Goal: Check status: Check status

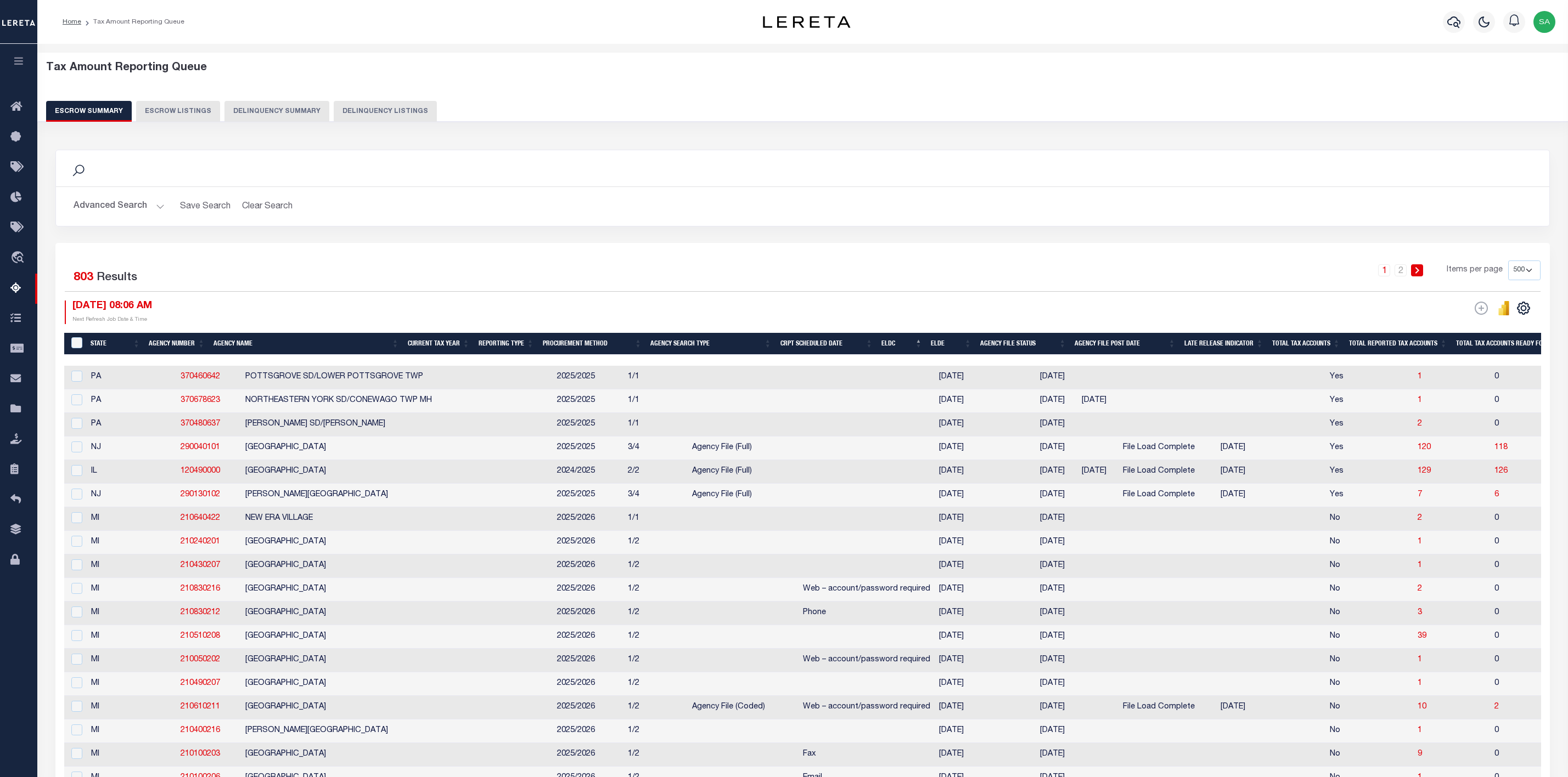
select select "500"
select select
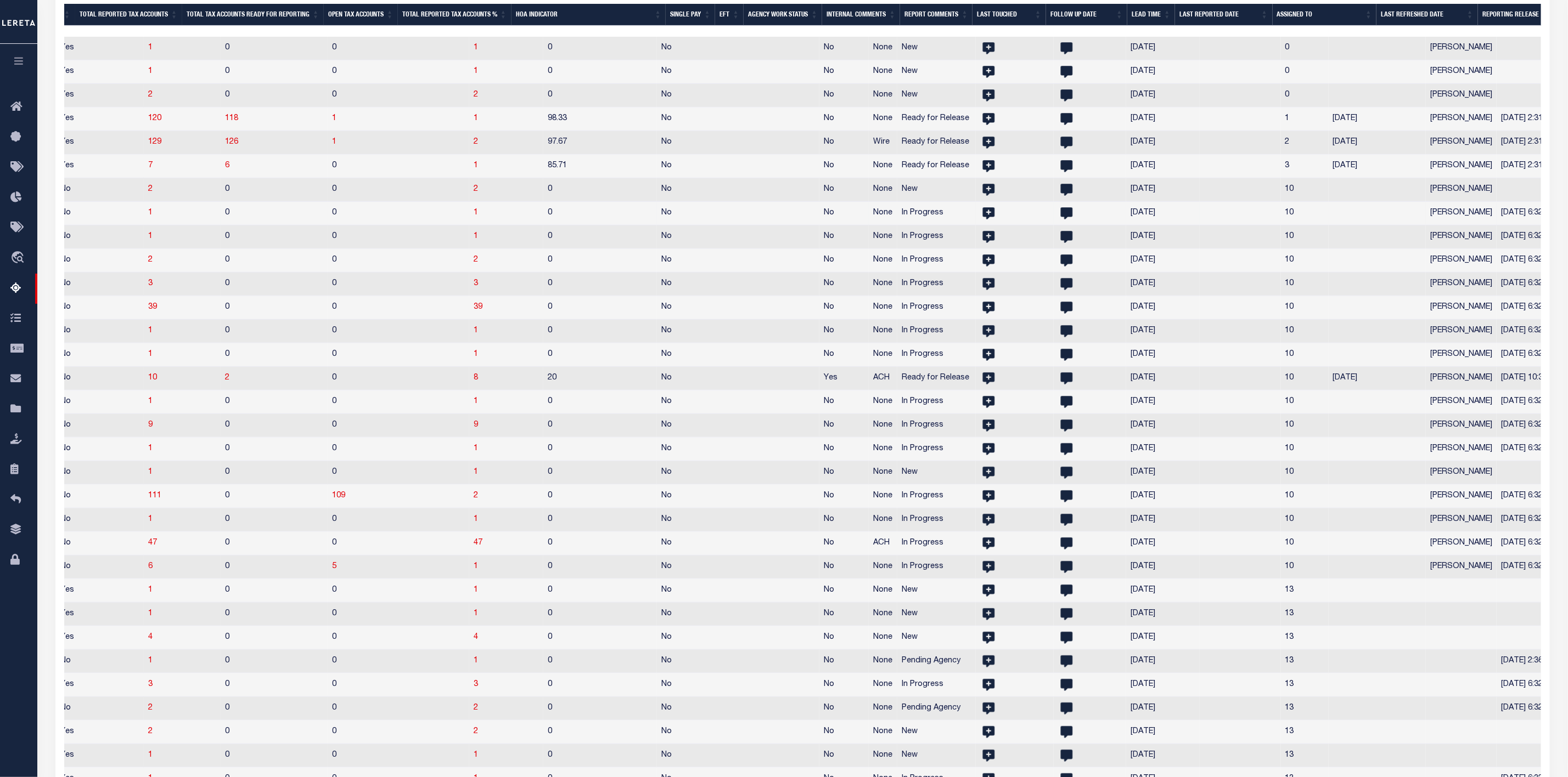
select select
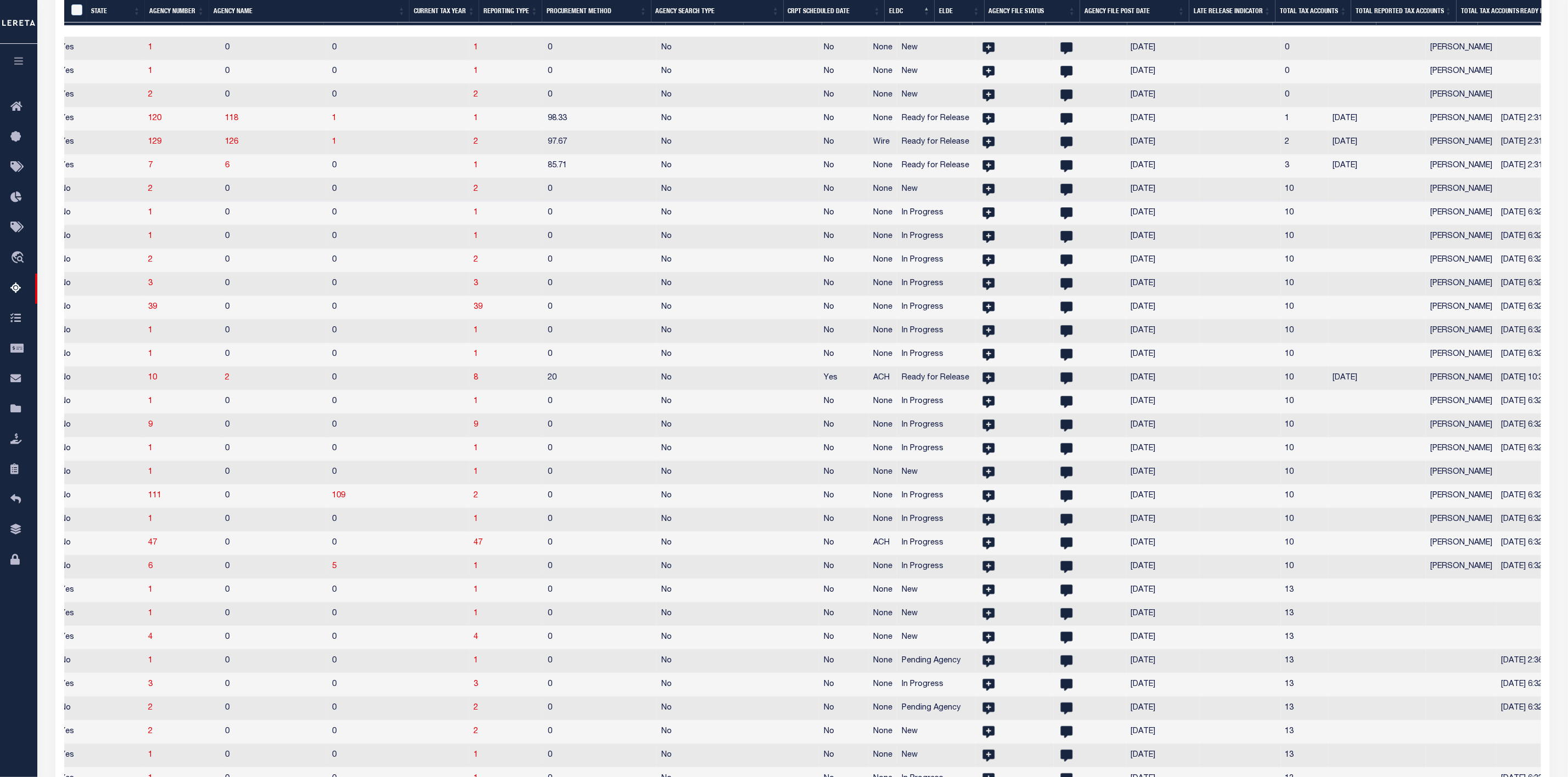
select select
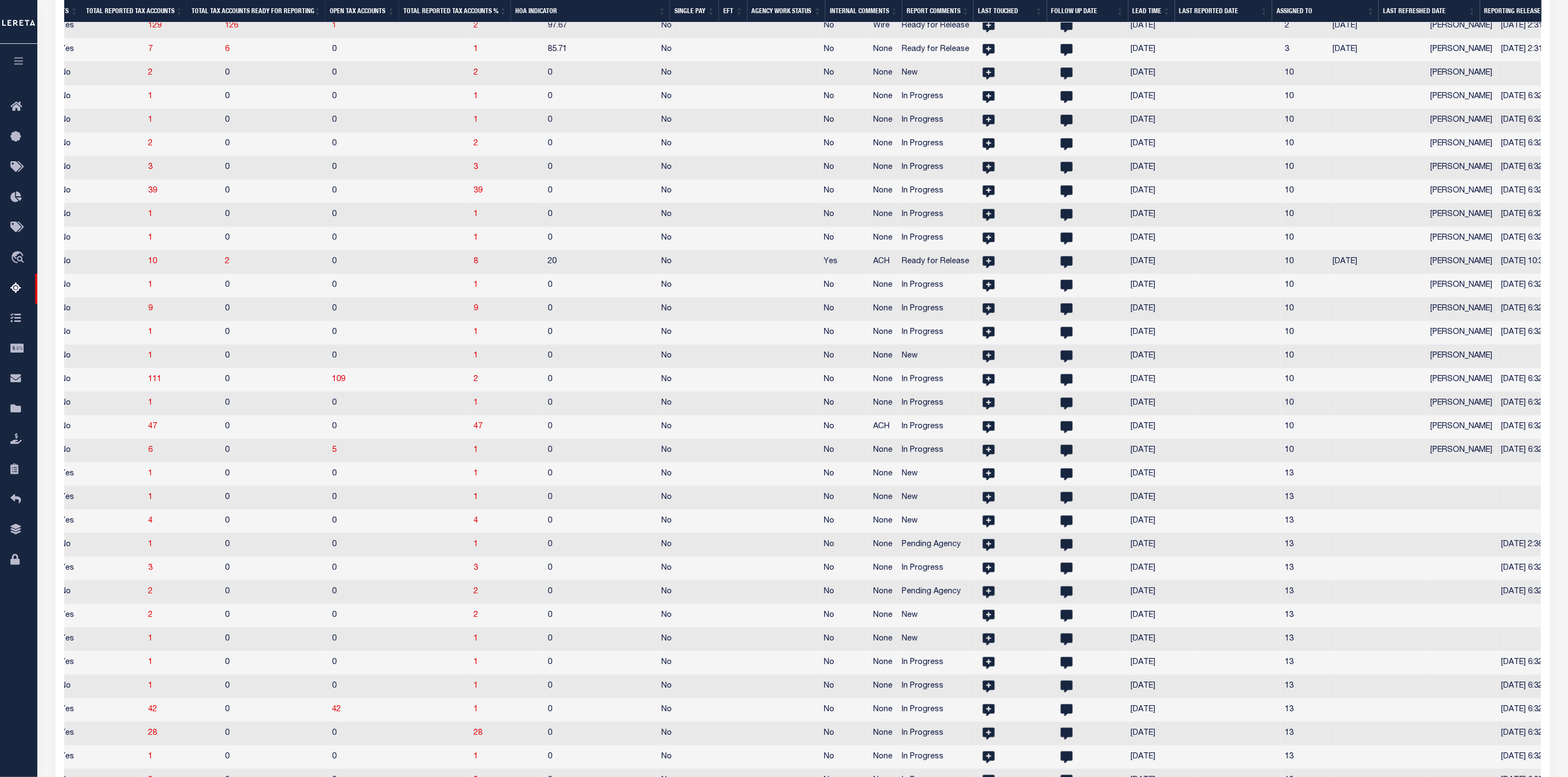
select select
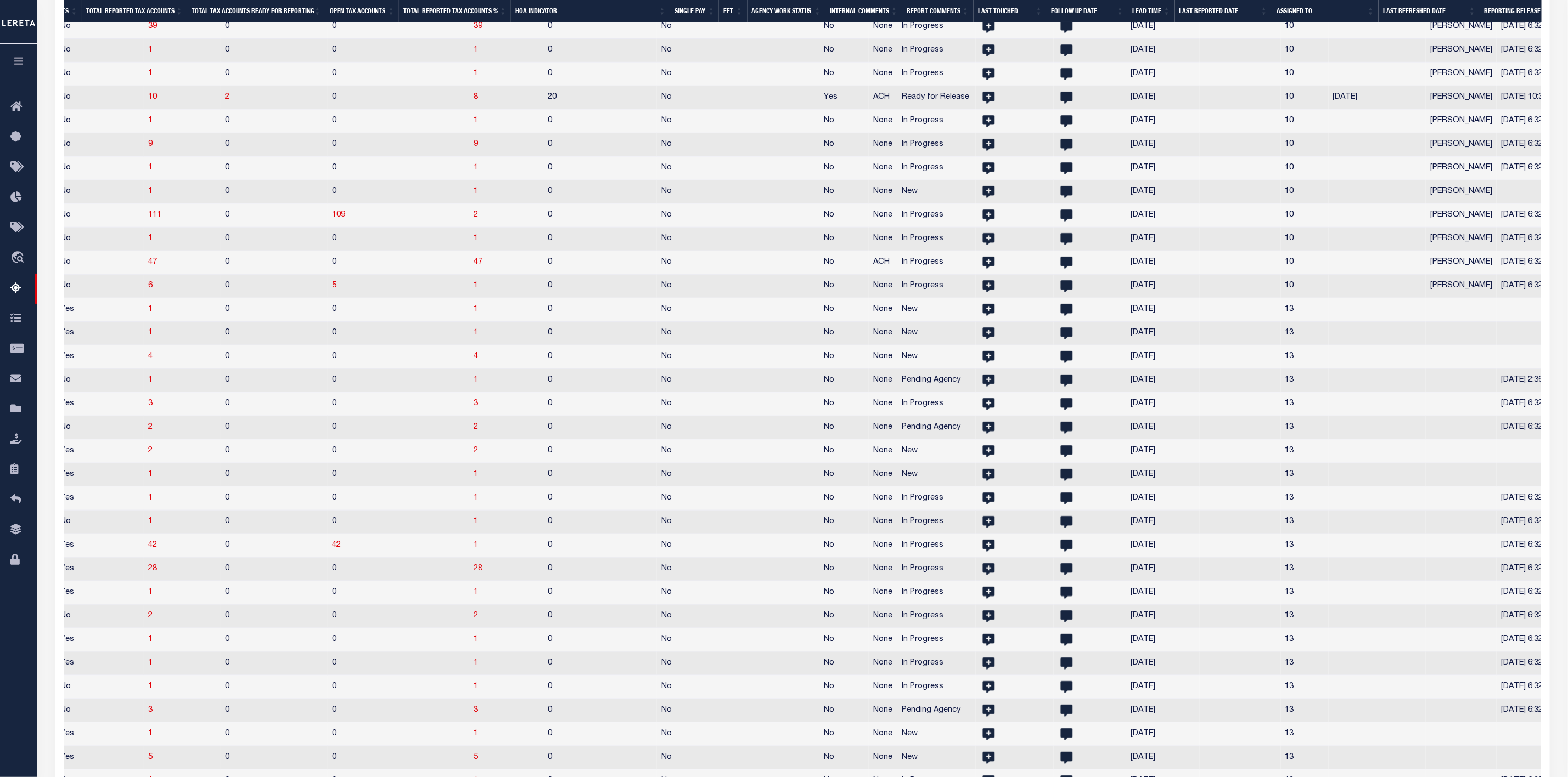
select select
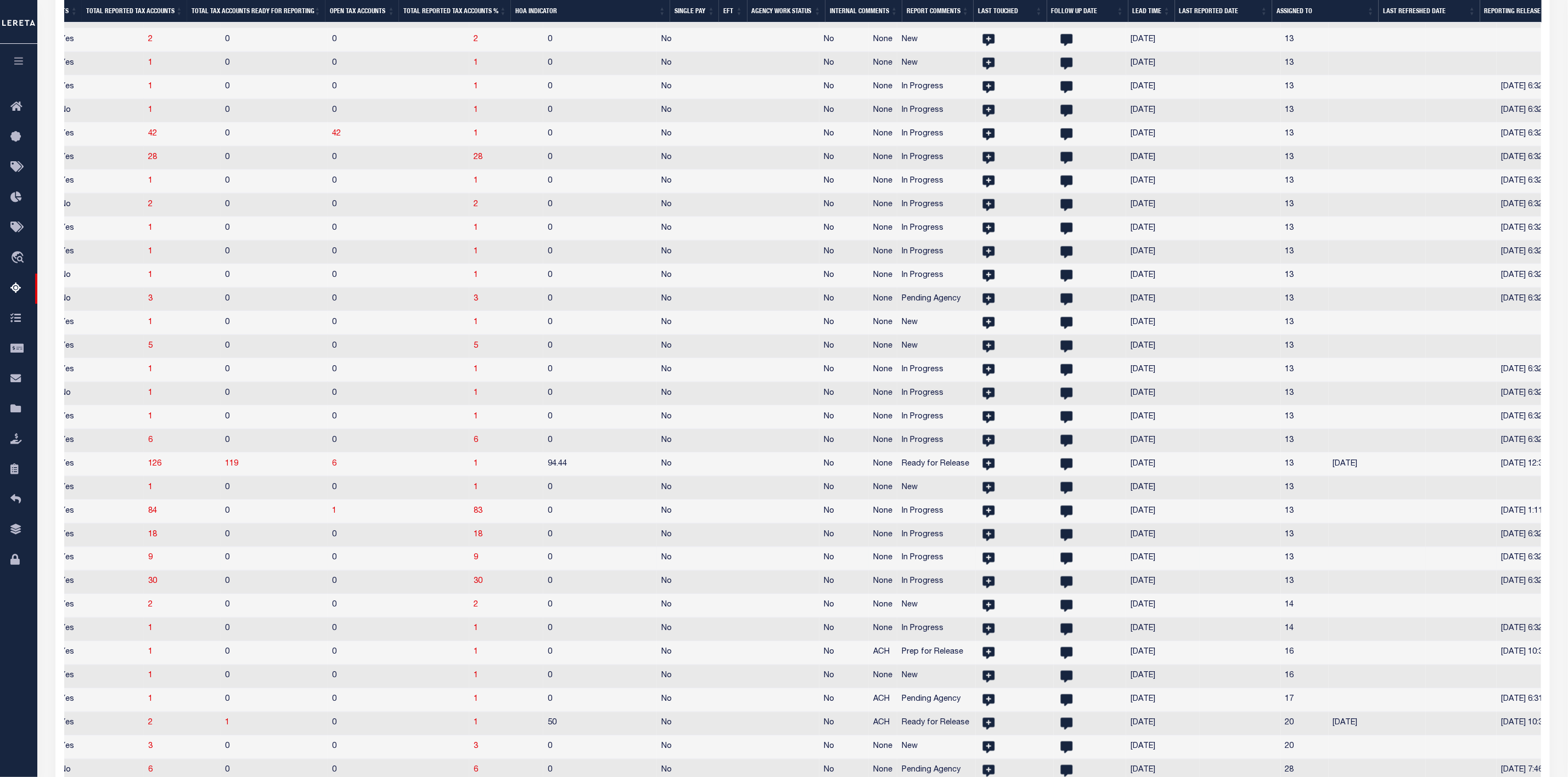
select select
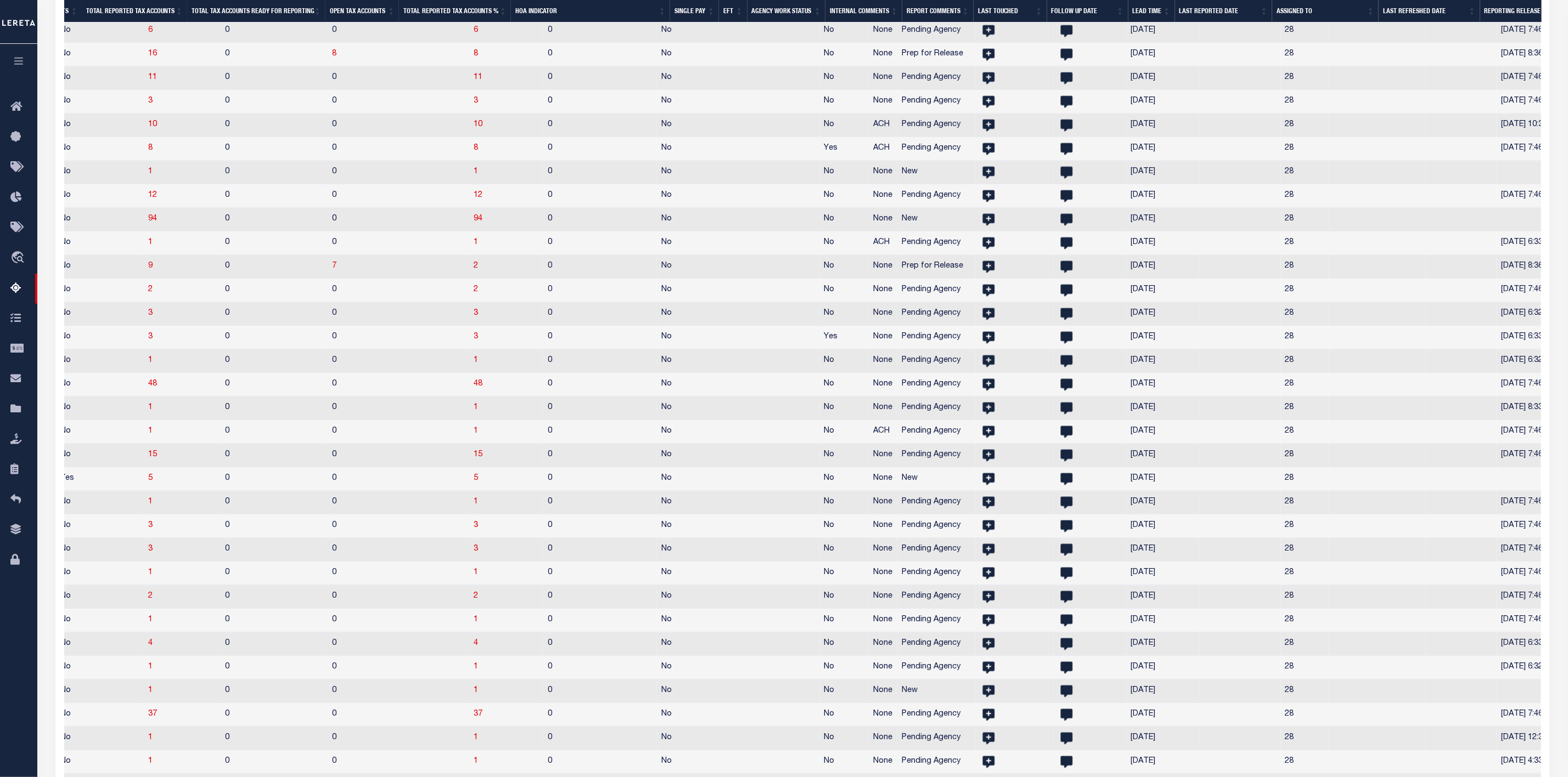
select select
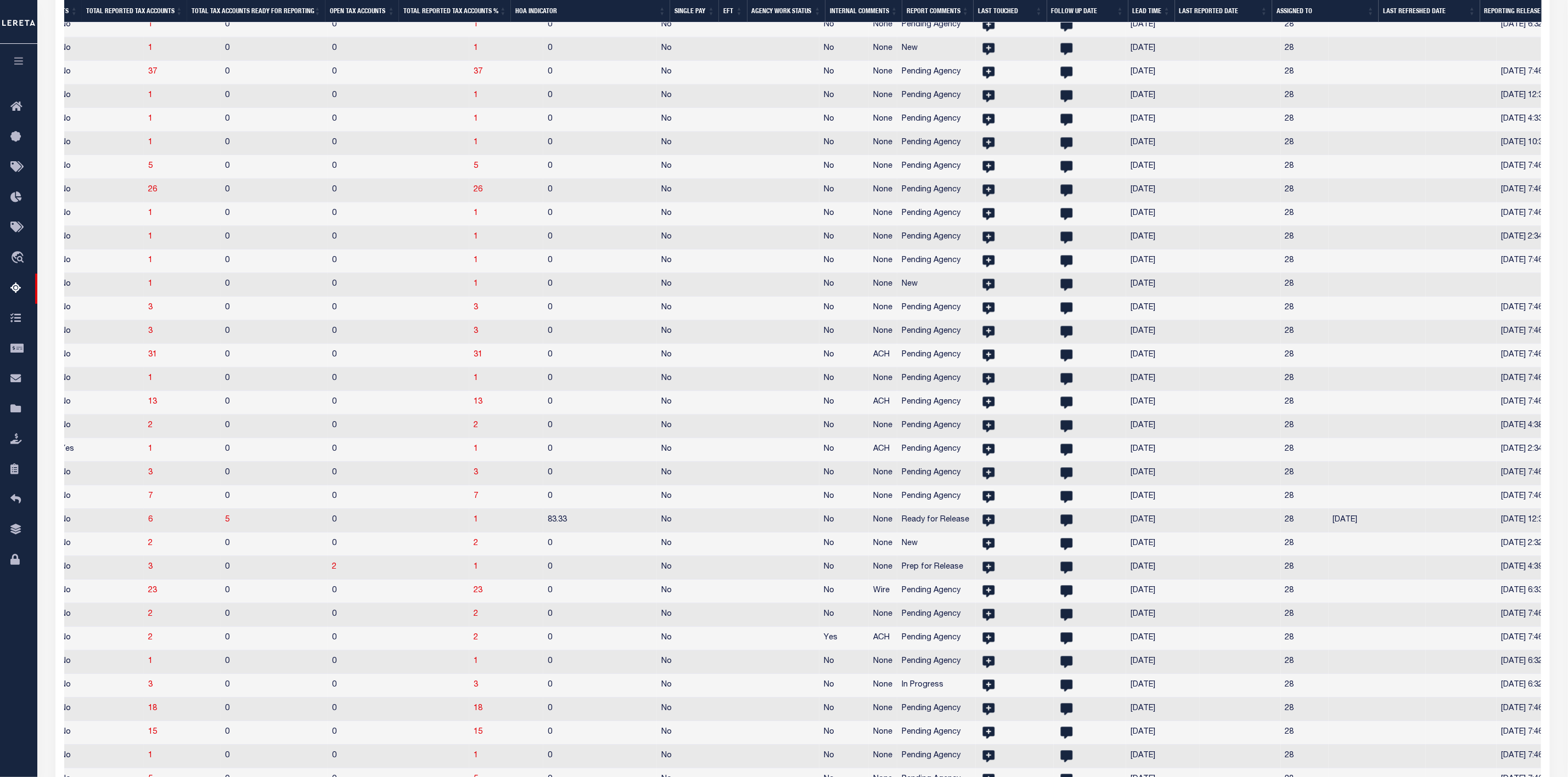
select select
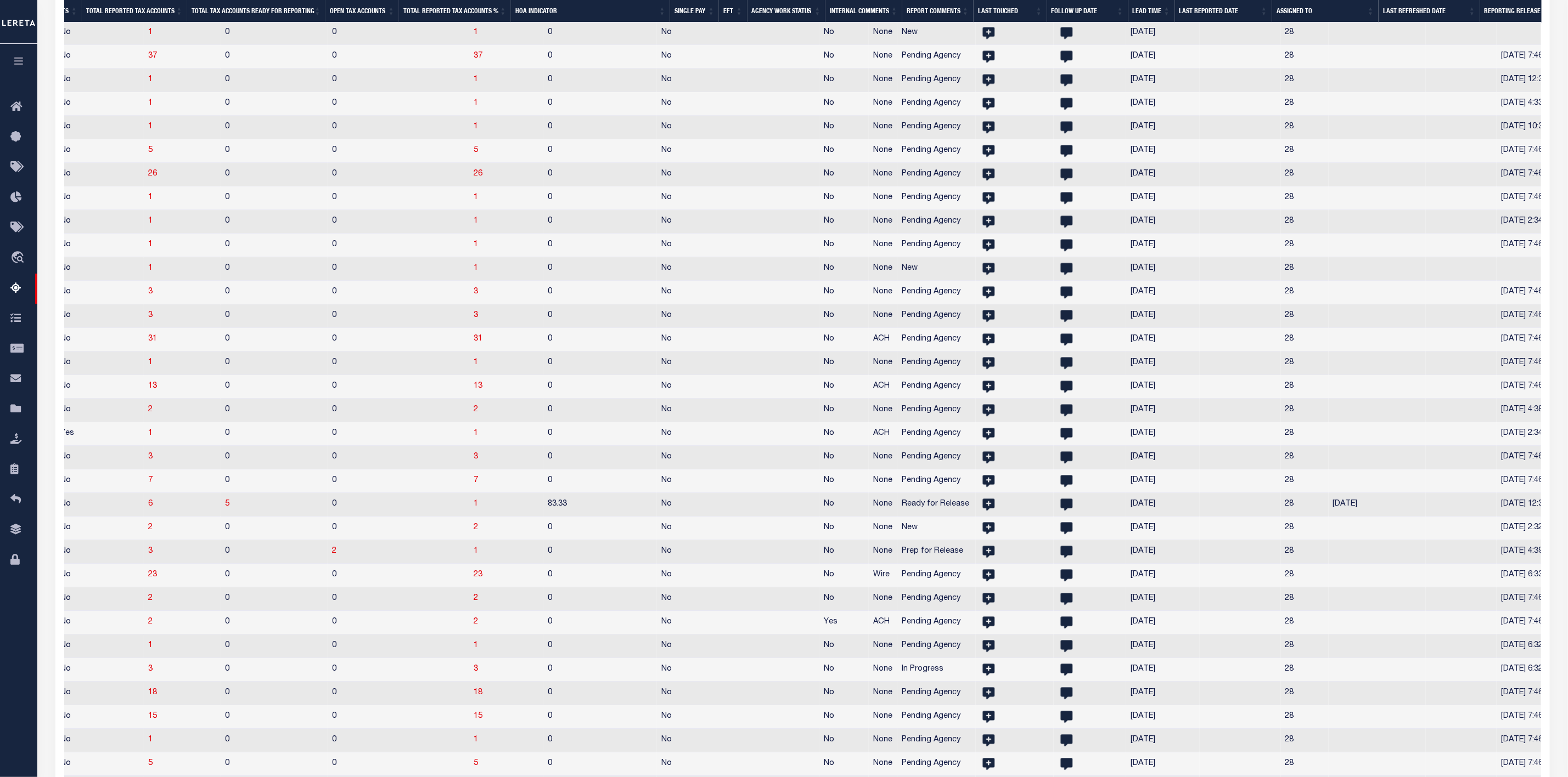
select select
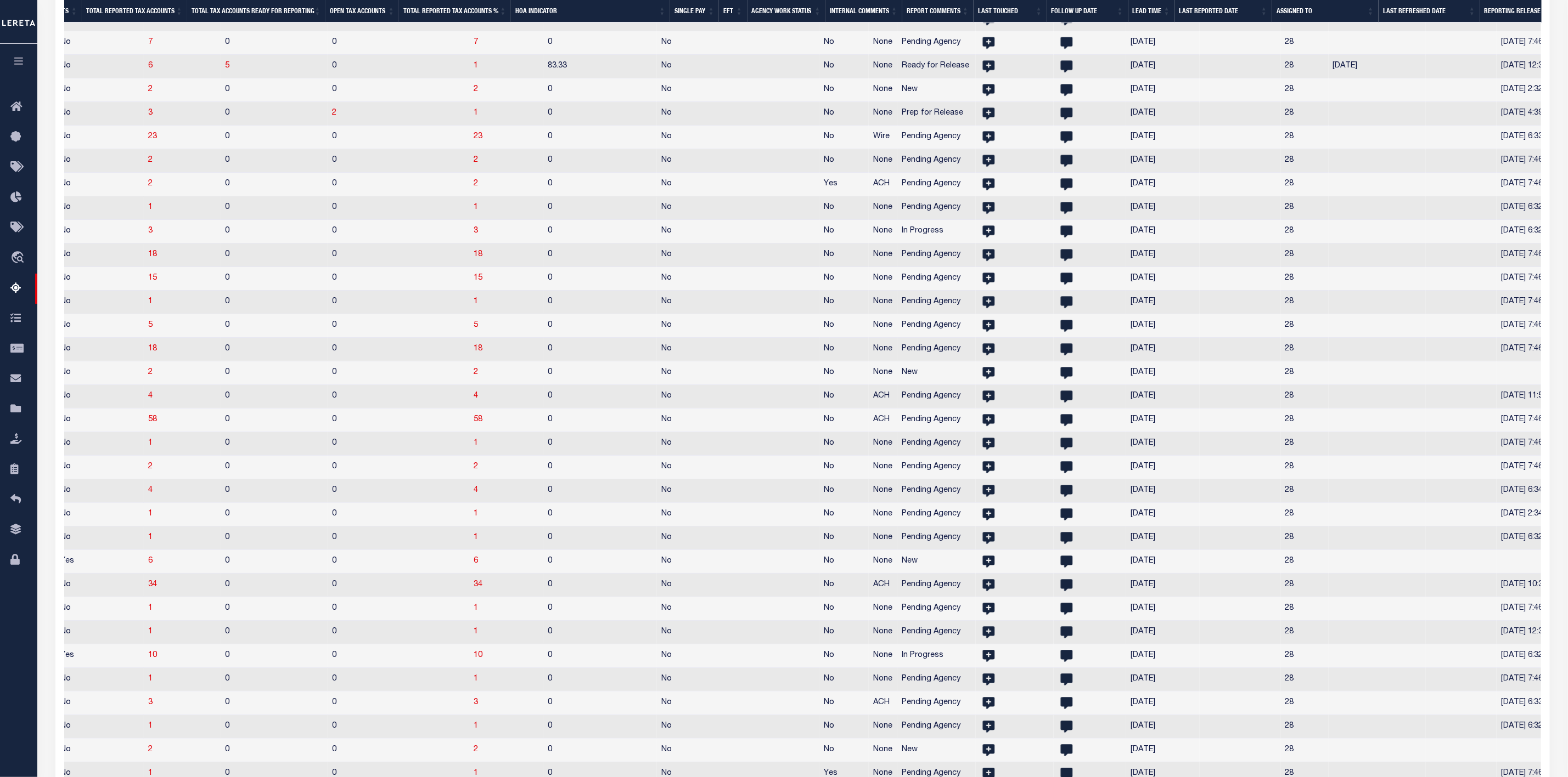
select select
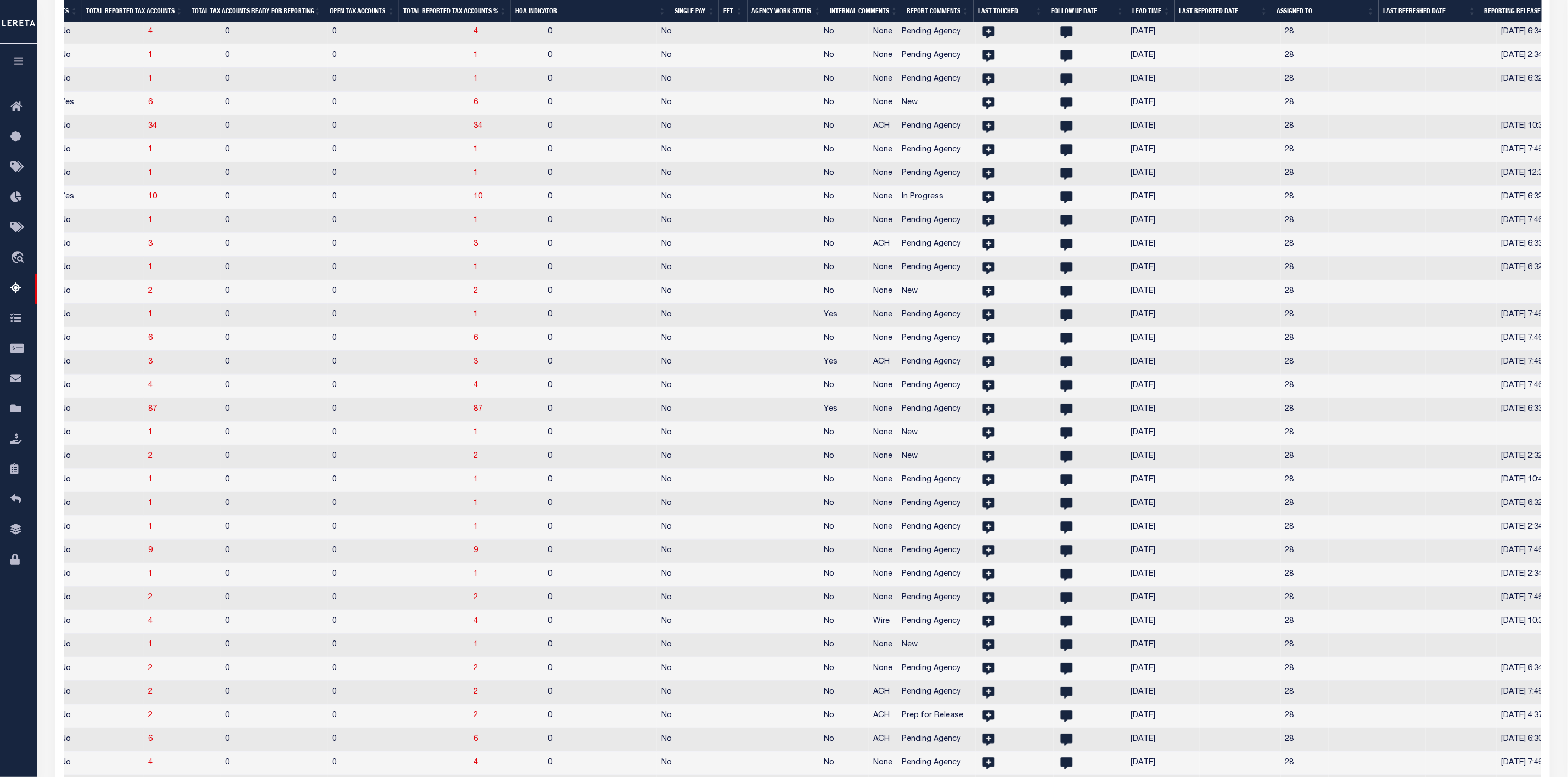
select select
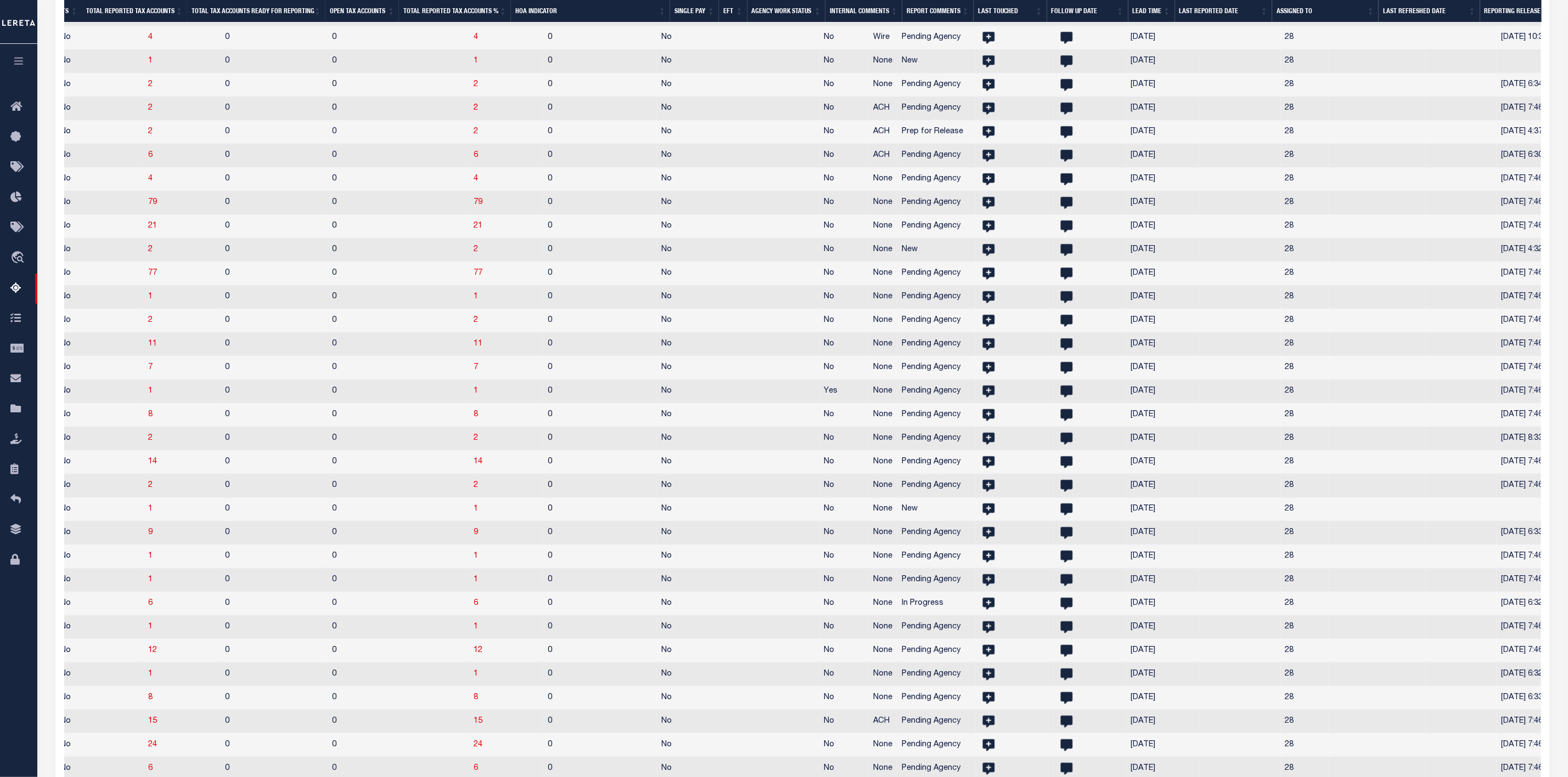
select select
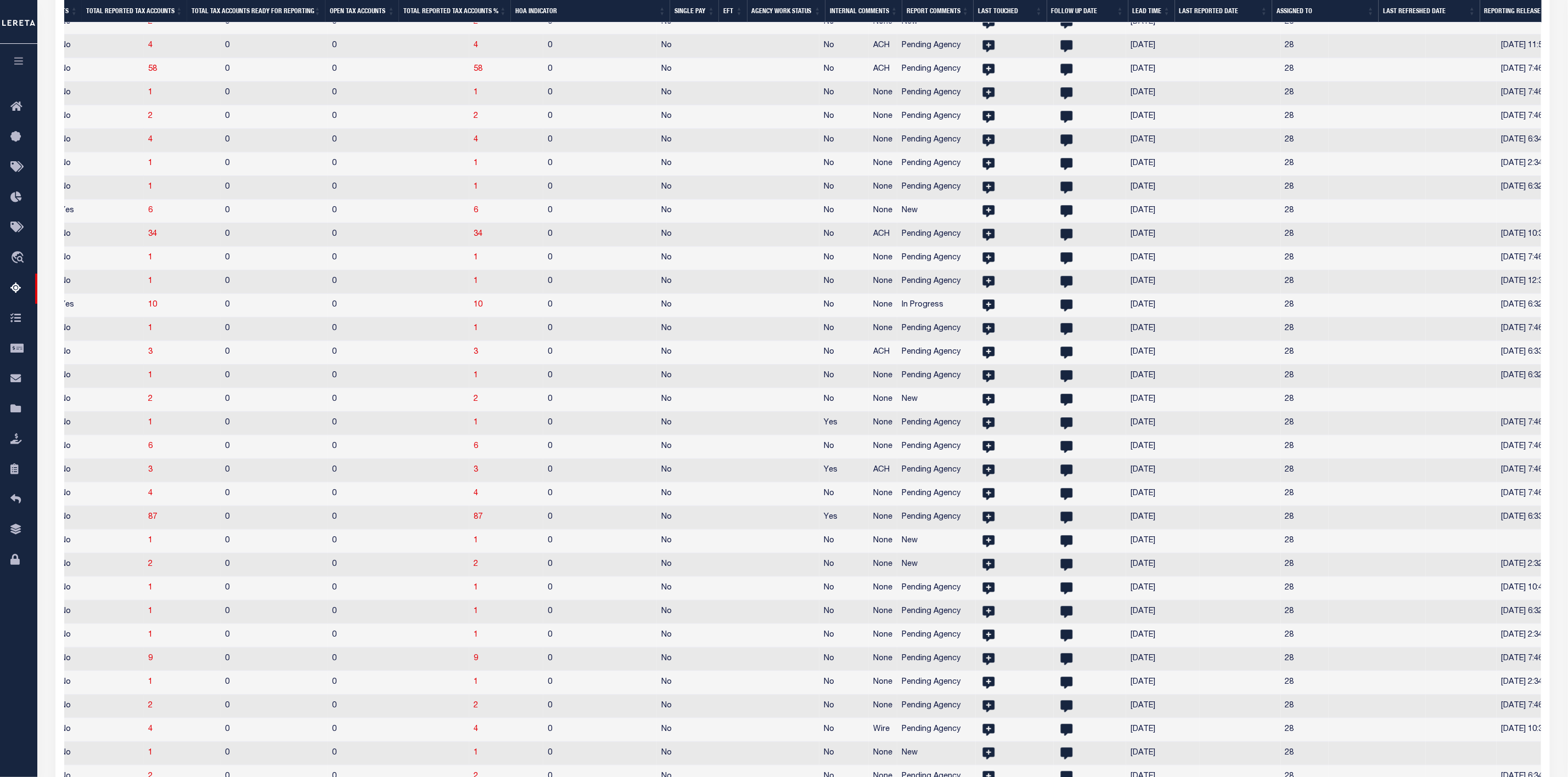
select select
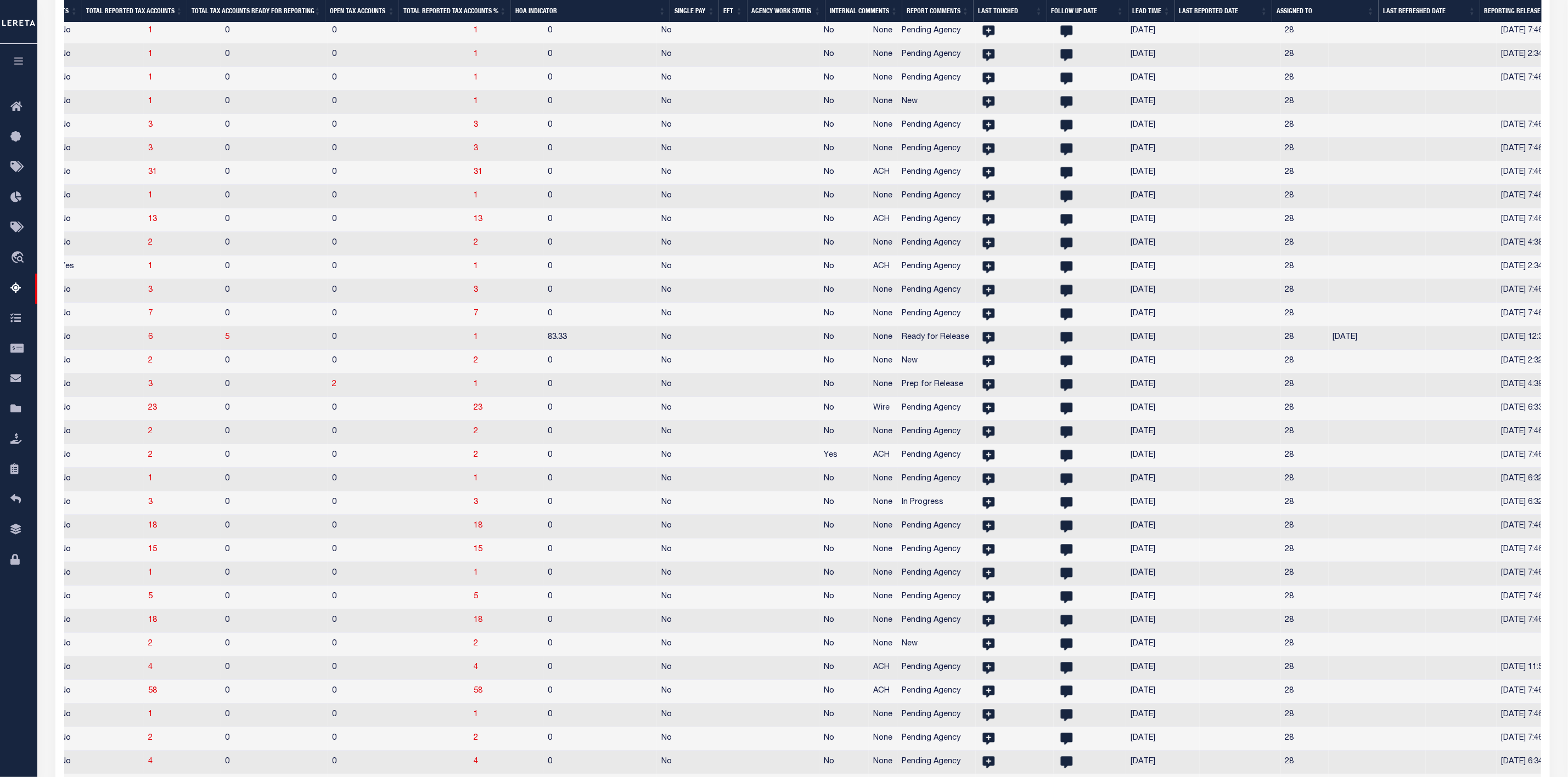
select select
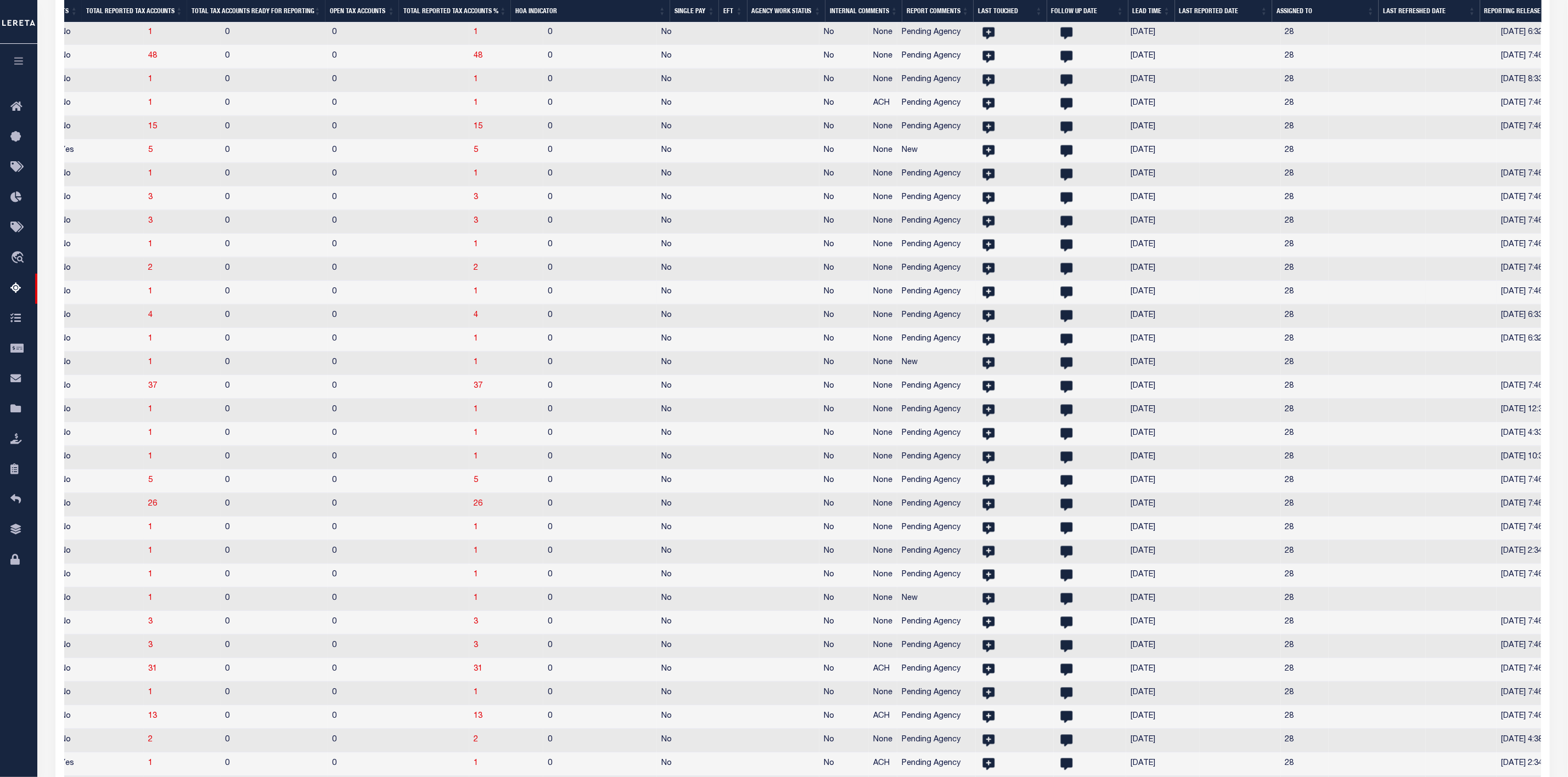
select select
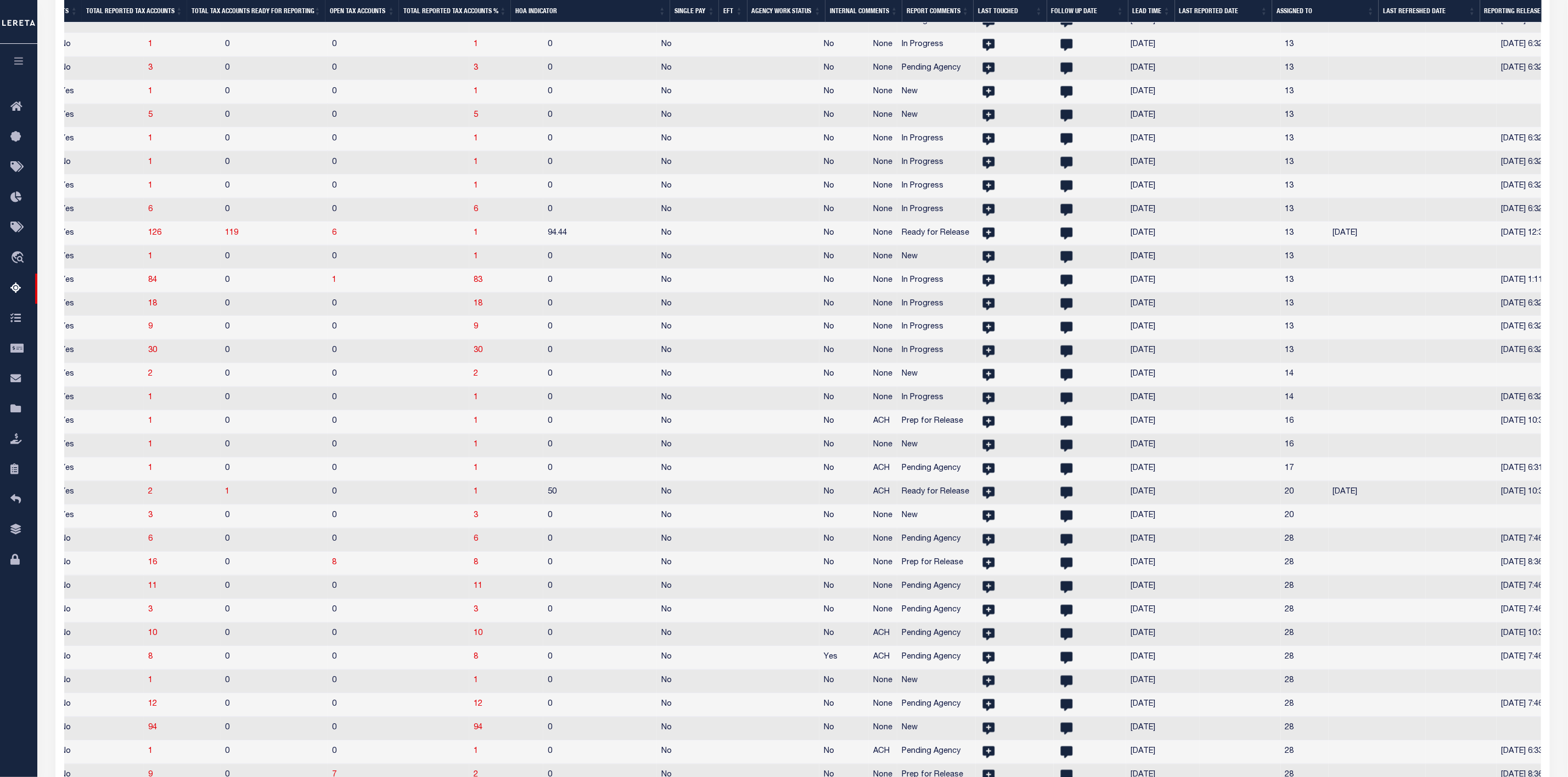
select select
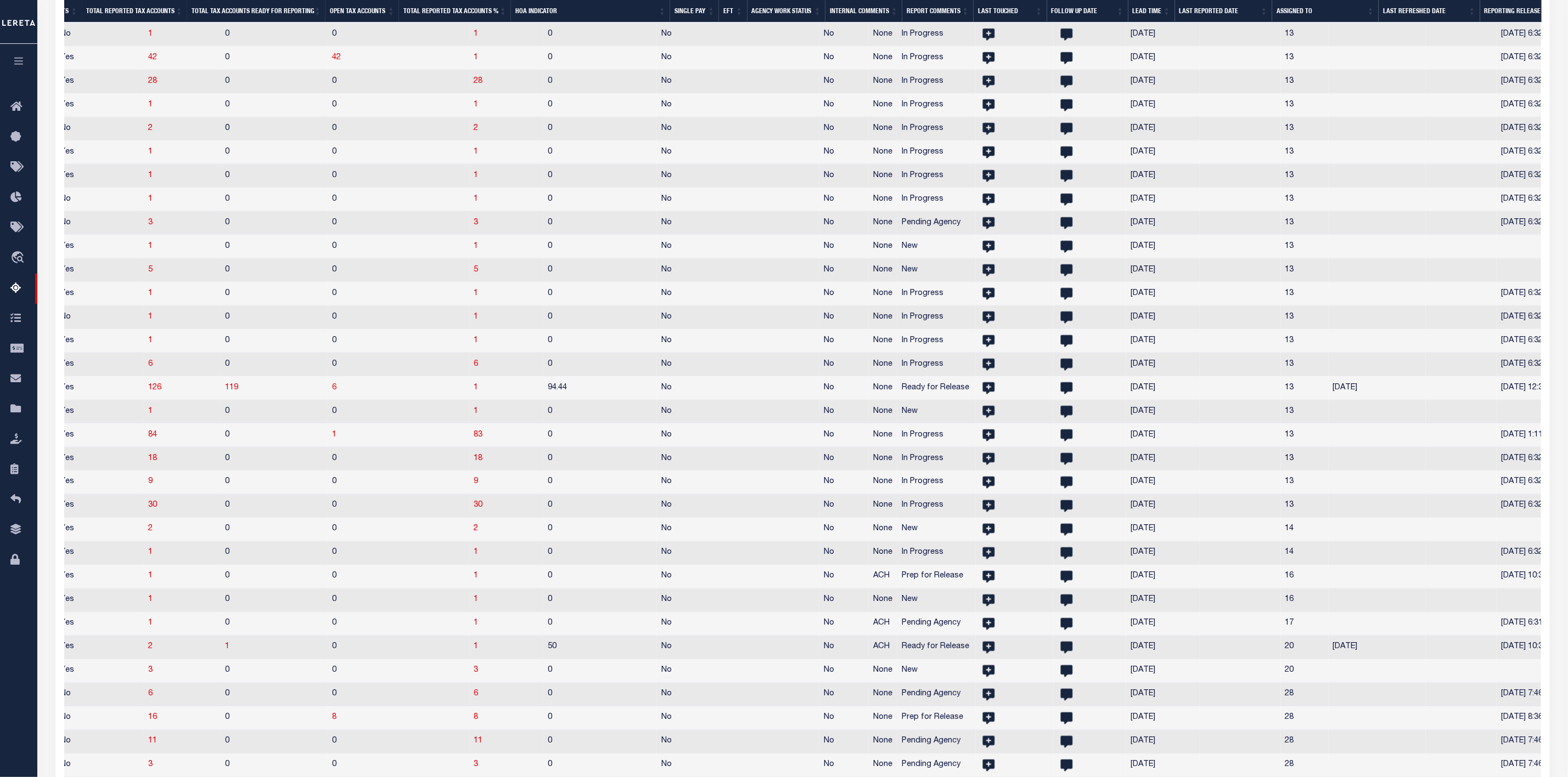
select select
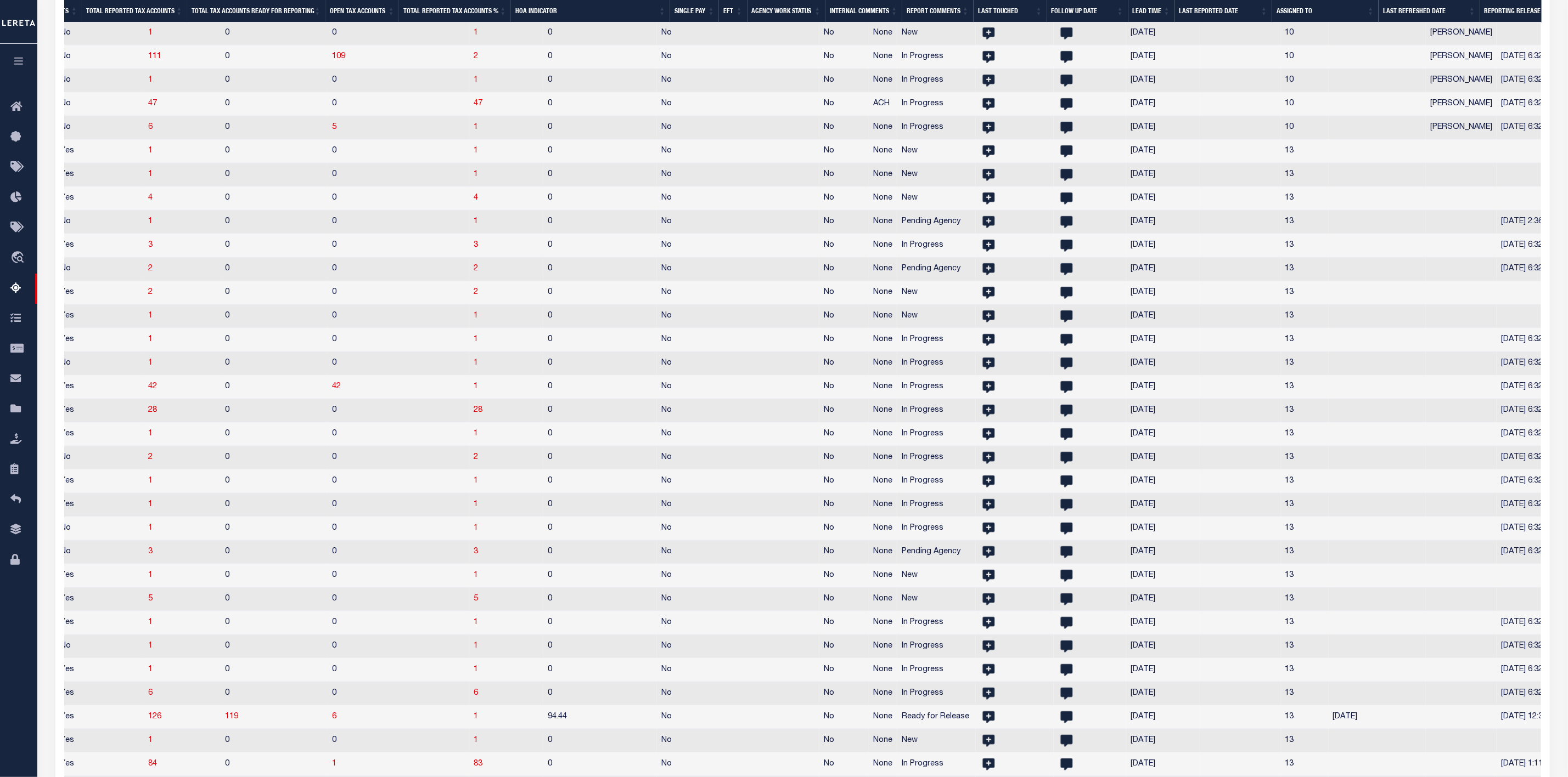
select select
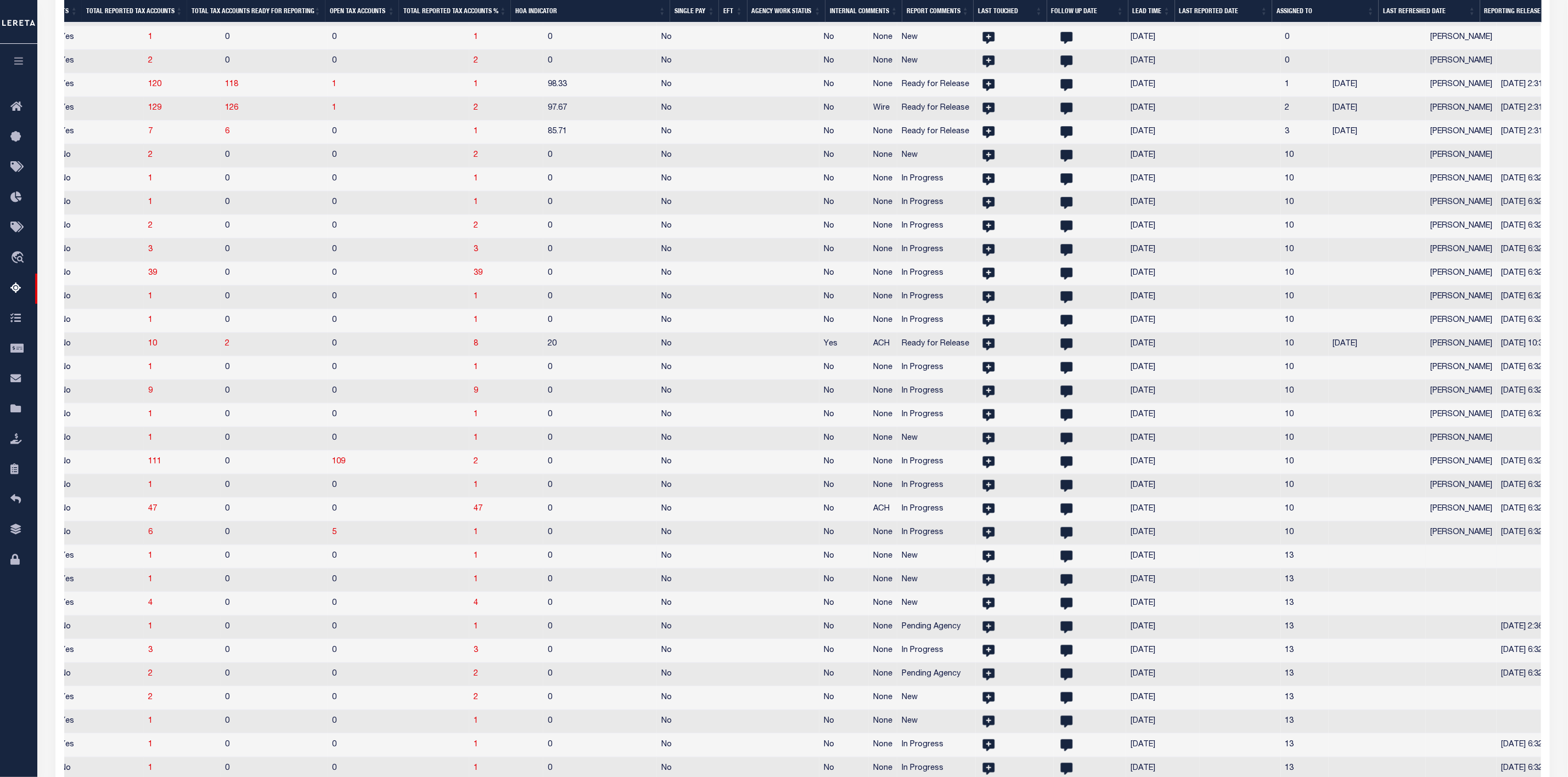
select select
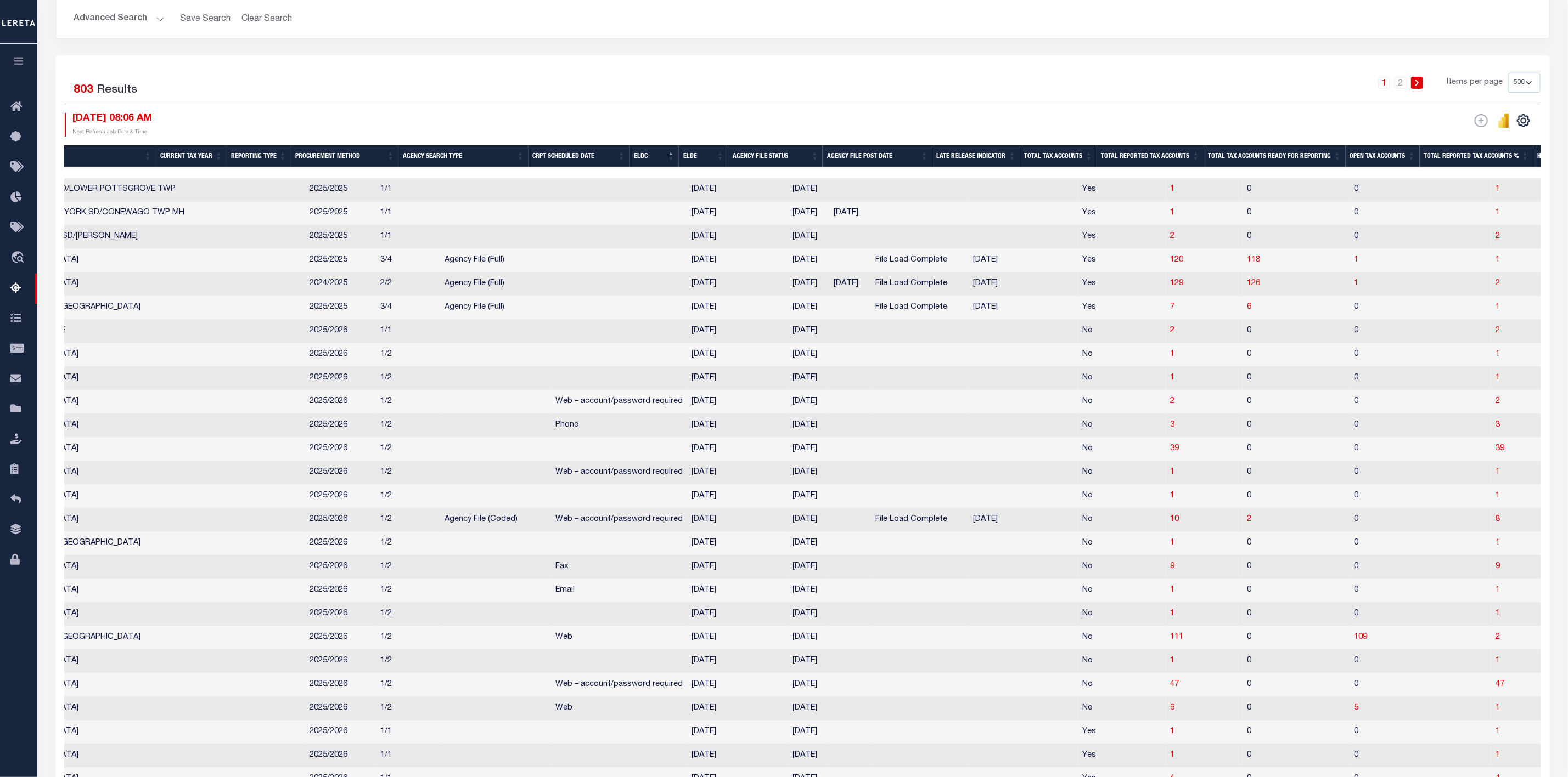
scroll to position [0, 47]
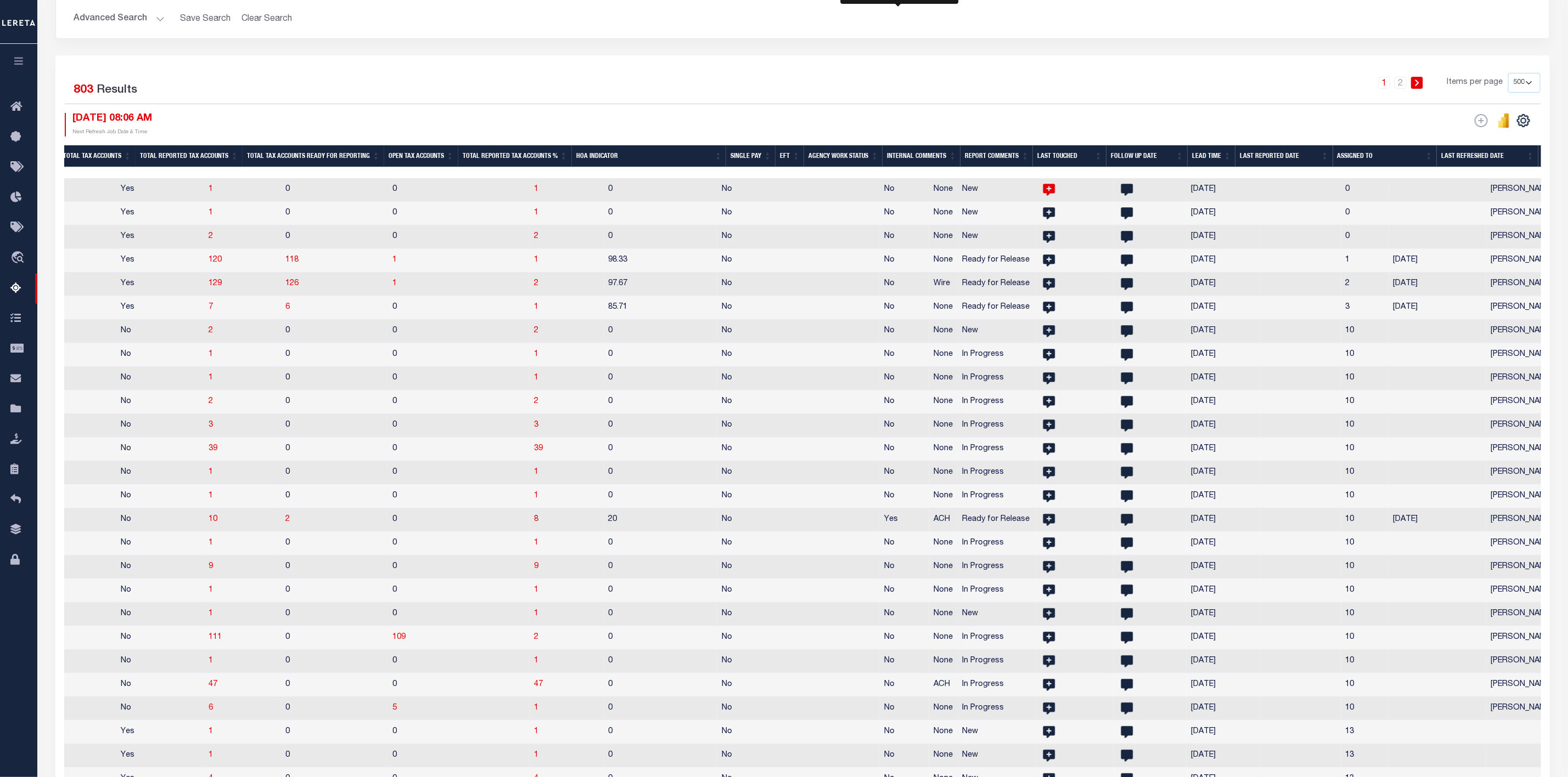
click at [1043, 190] on icon at bounding box center [1049, 190] width 12 height 12
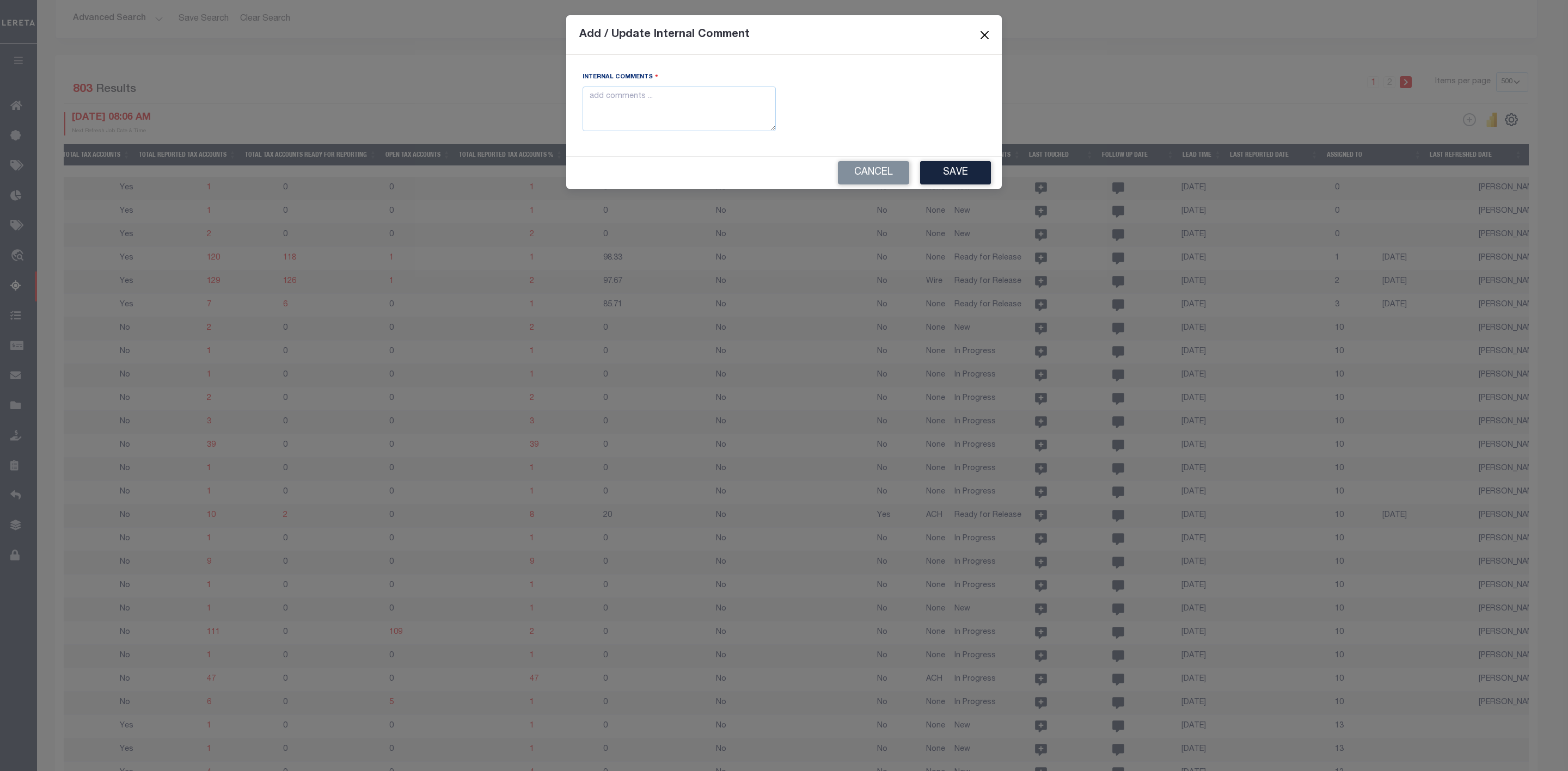
click at [986, 31] on button "Close" at bounding box center [985, 34] width 14 height 14
